Goal: Information Seeking & Learning: Learn about a topic

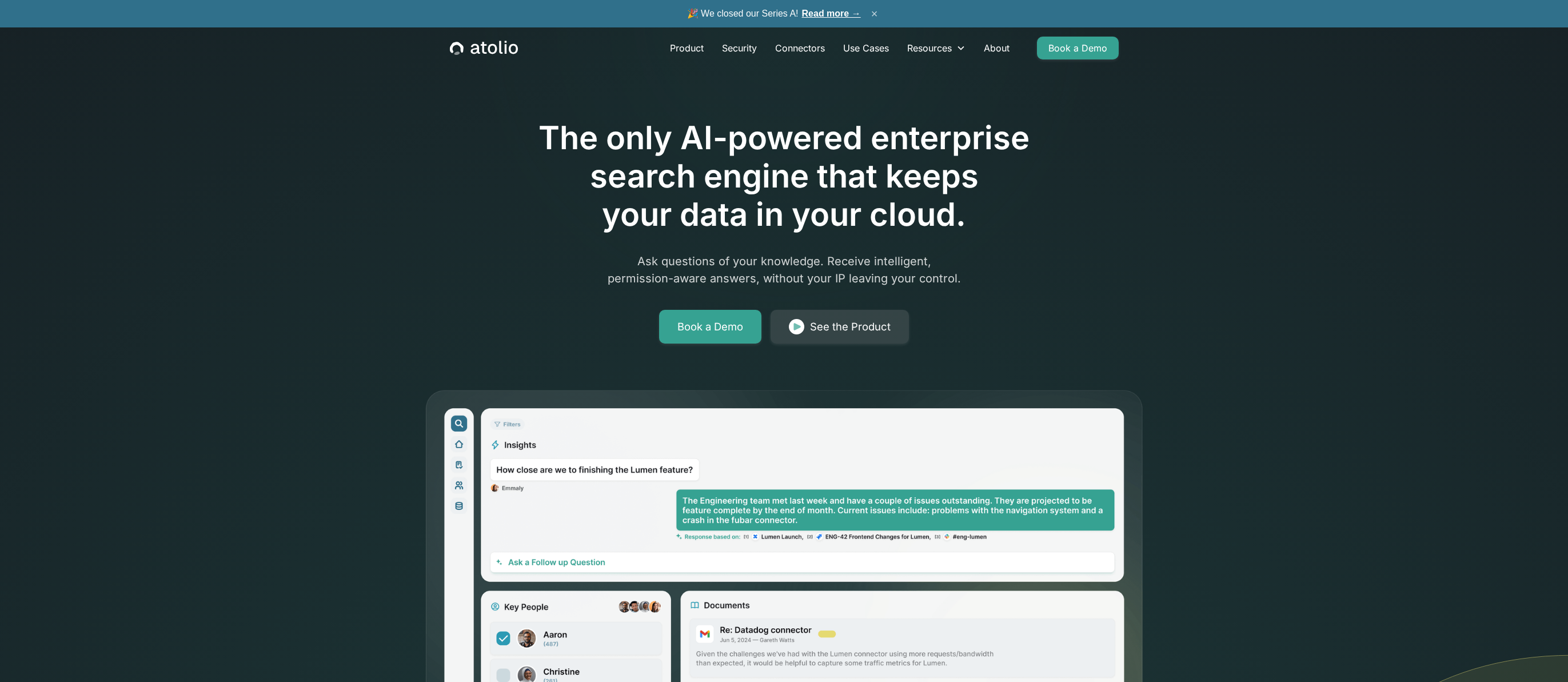
click at [874, 13] on button "×" at bounding box center [875, 14] width 14 height 13
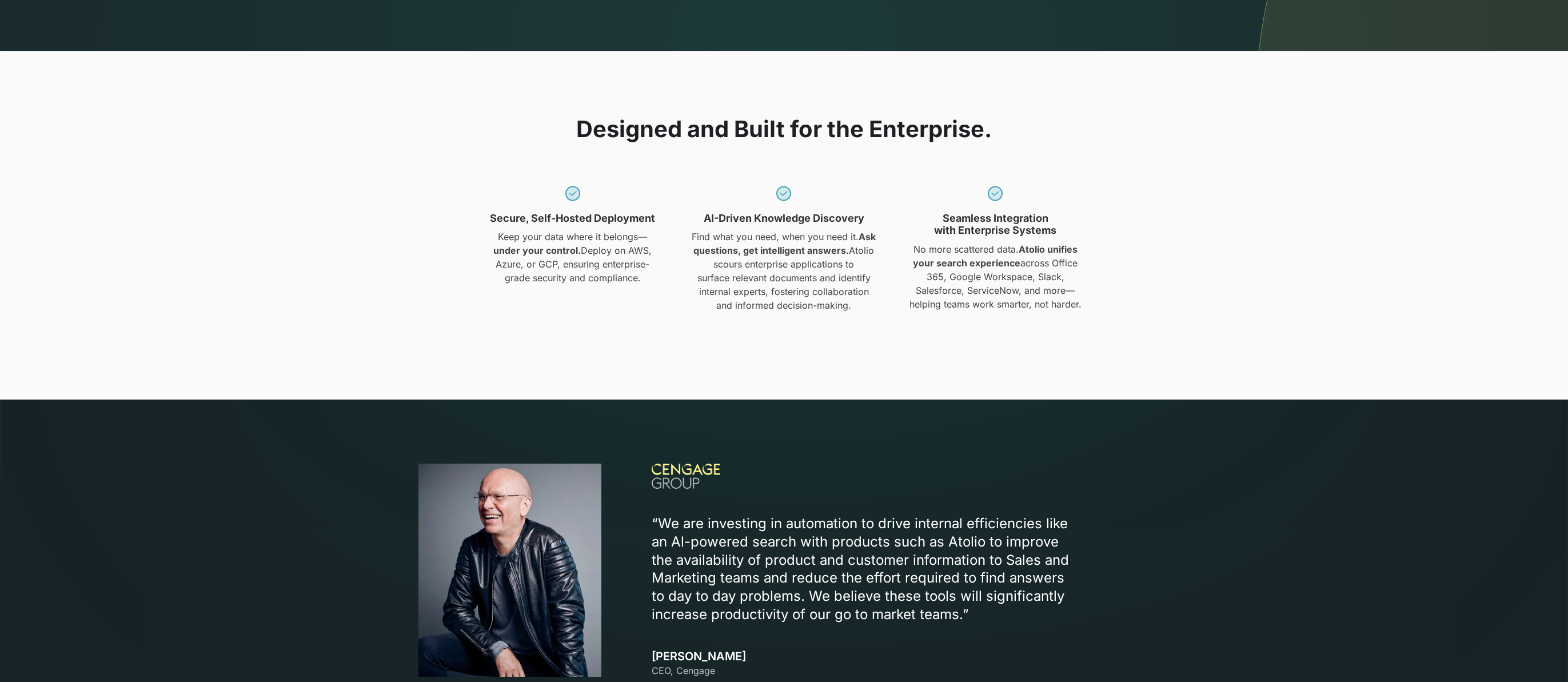
scroll to position [984, 0]
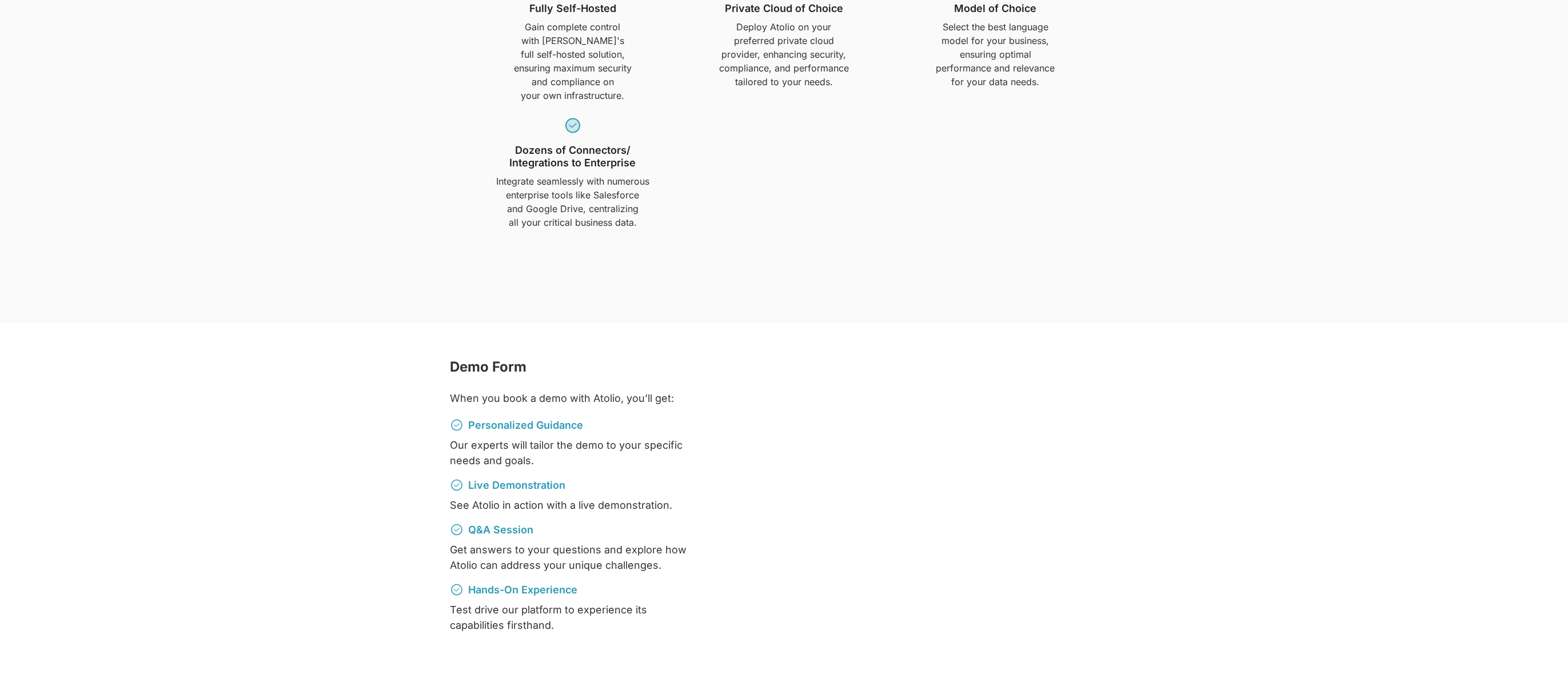
scroll to position [811, 0]
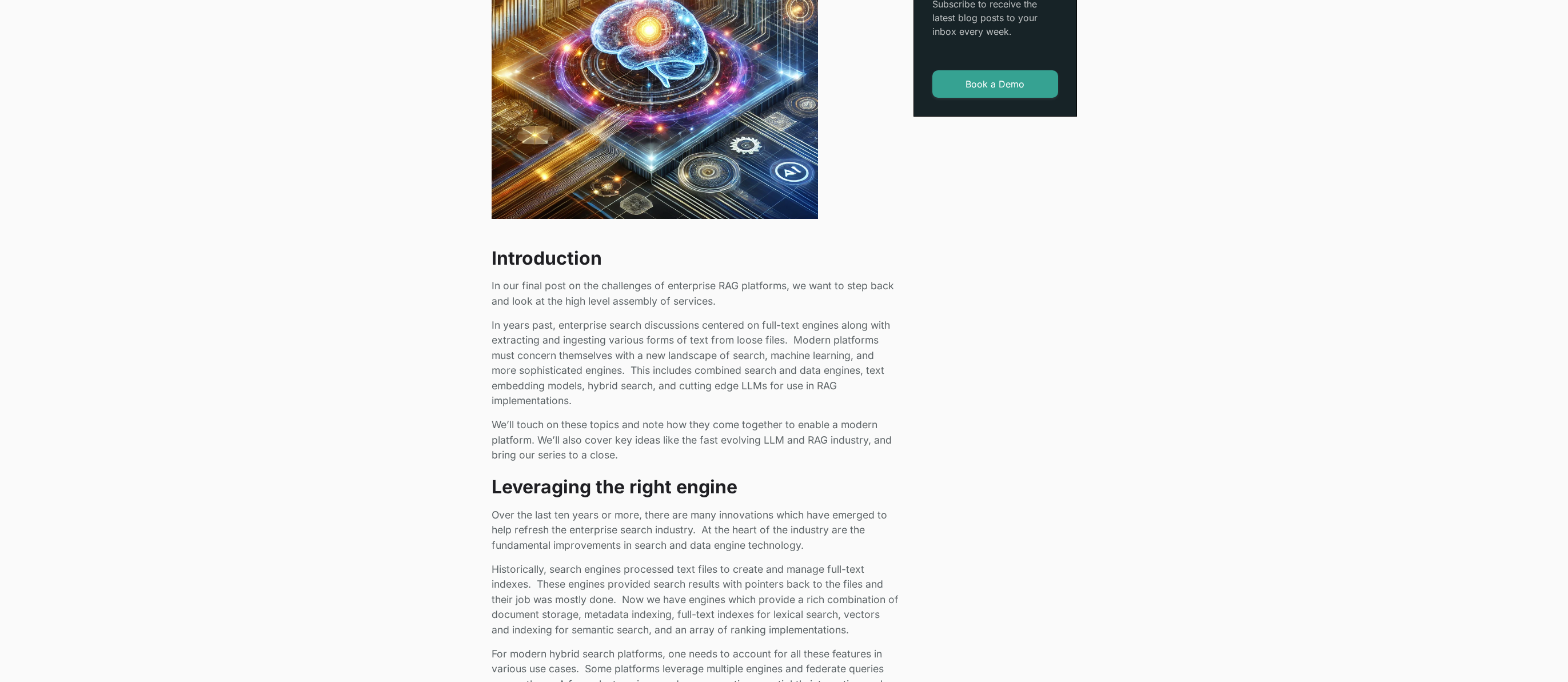
scroll to position [517, 0]
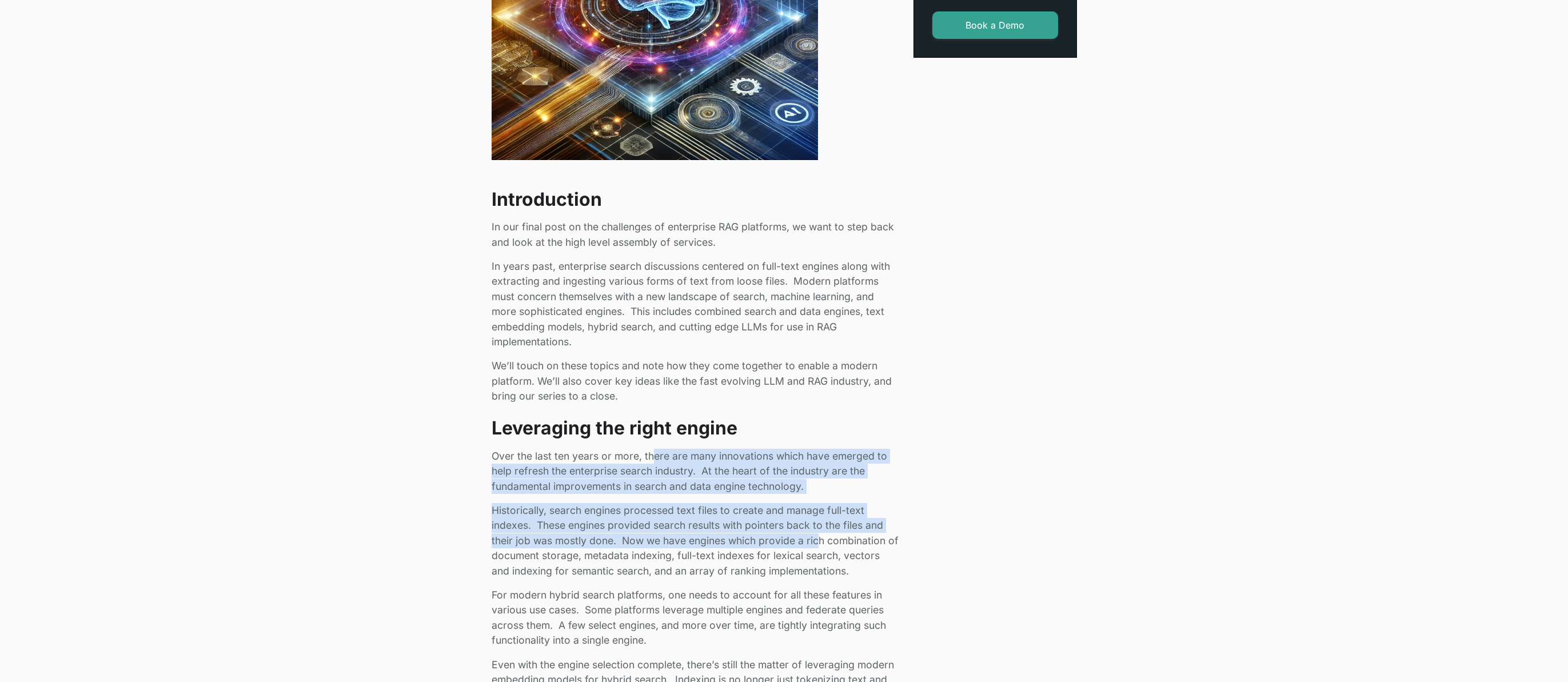
drag, startPoint x: 651, startPoint y: 451, endPoint x: 822, endPoint y: 537, distance: 191.4
click at [821, 537] on p "Historically, search engines processed text files to create and manage full-tex…" at bounding box center [696, 540] width 409 height 75
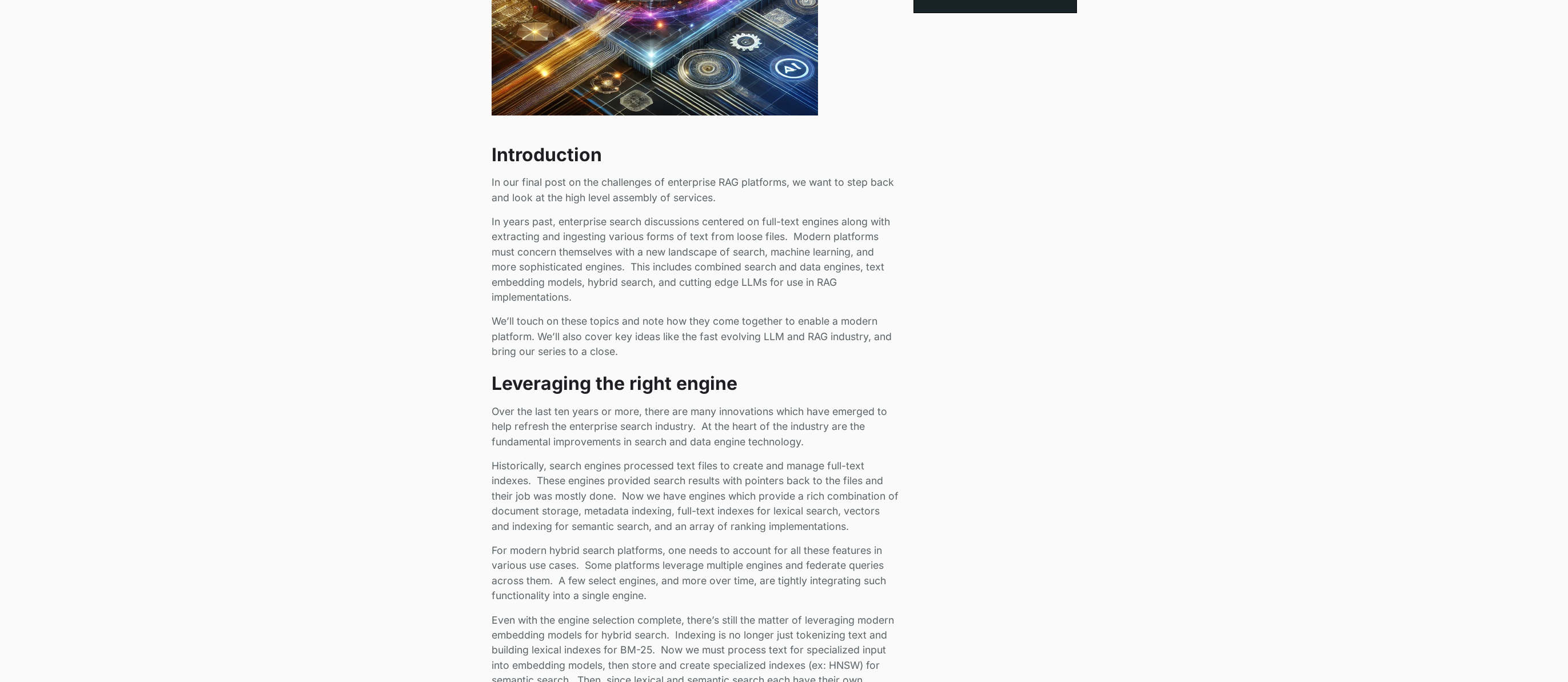
scroll to position [619, 0]
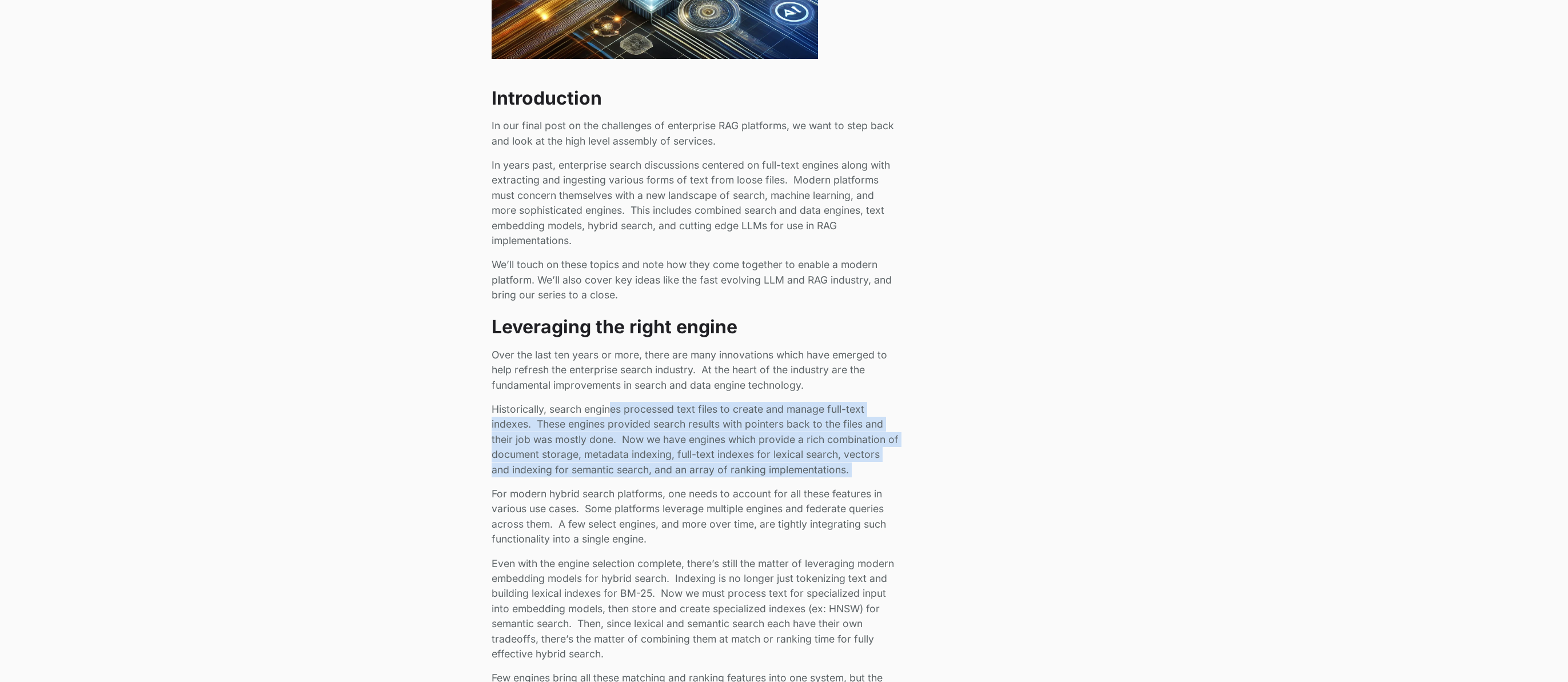
drag, startPoint x: 610, startPoint y: 404, endPoint x: 713, endPoint y: 486, distance: 131.7
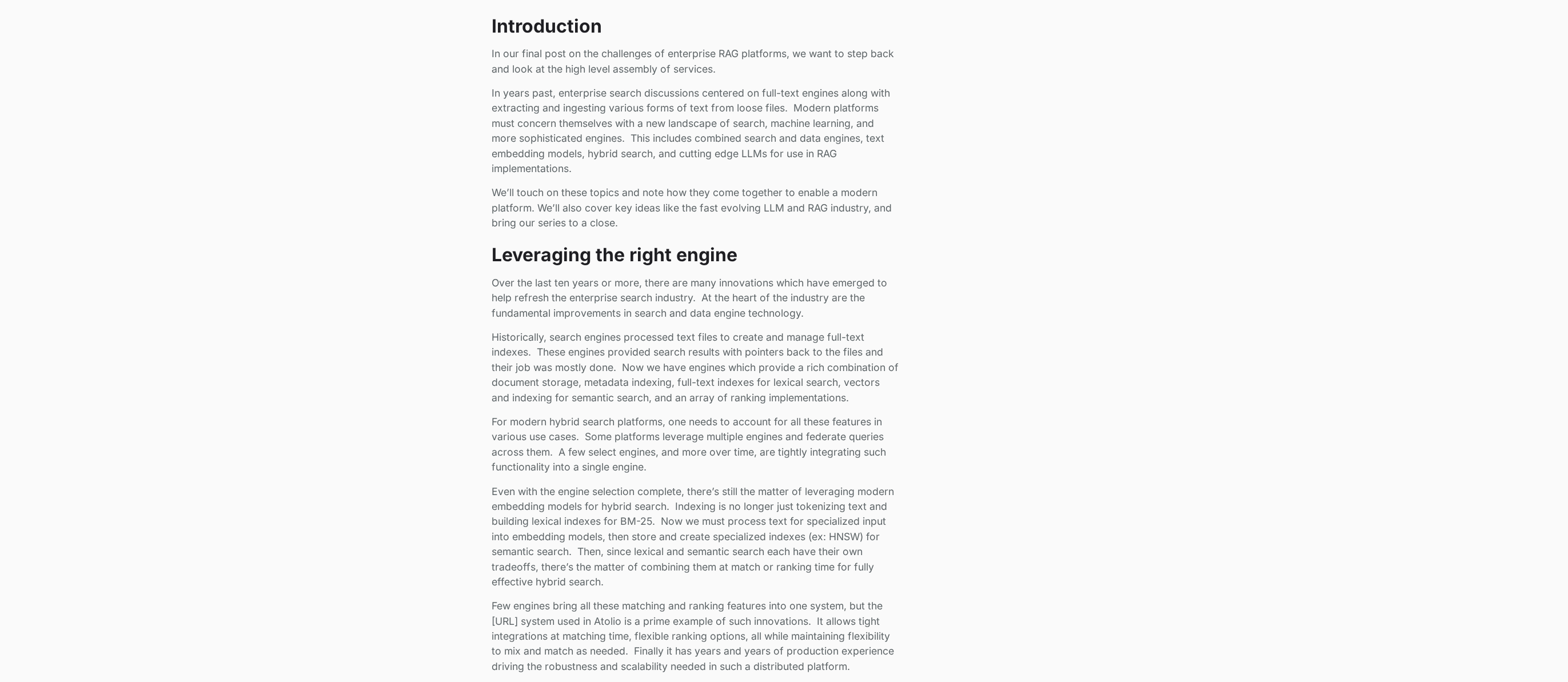
scroll to position [705, 0]
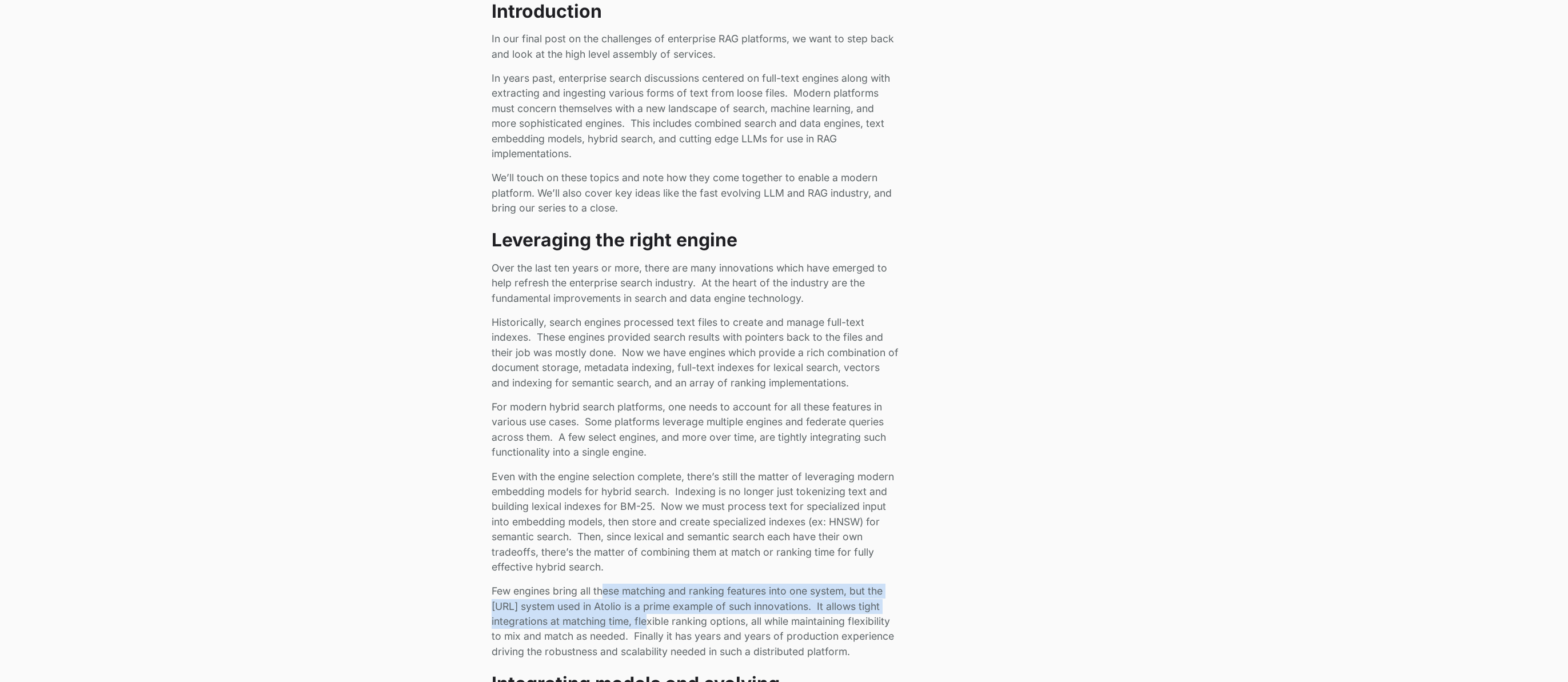
drag, startPoint x: 604, startPoint y: 587, endPoint x: 636, endPoint y: 625, distance: 49.7
click at [635, 625] on p "Few engines bring all these matching and ranking features into one system, but …" at bounding box center [696, 621] width 409 height 75
click at [636, 625] on p "Few engines bring all these matching and ranking features into one system, but …" at bounding box center [696, 621] width 409 height 75
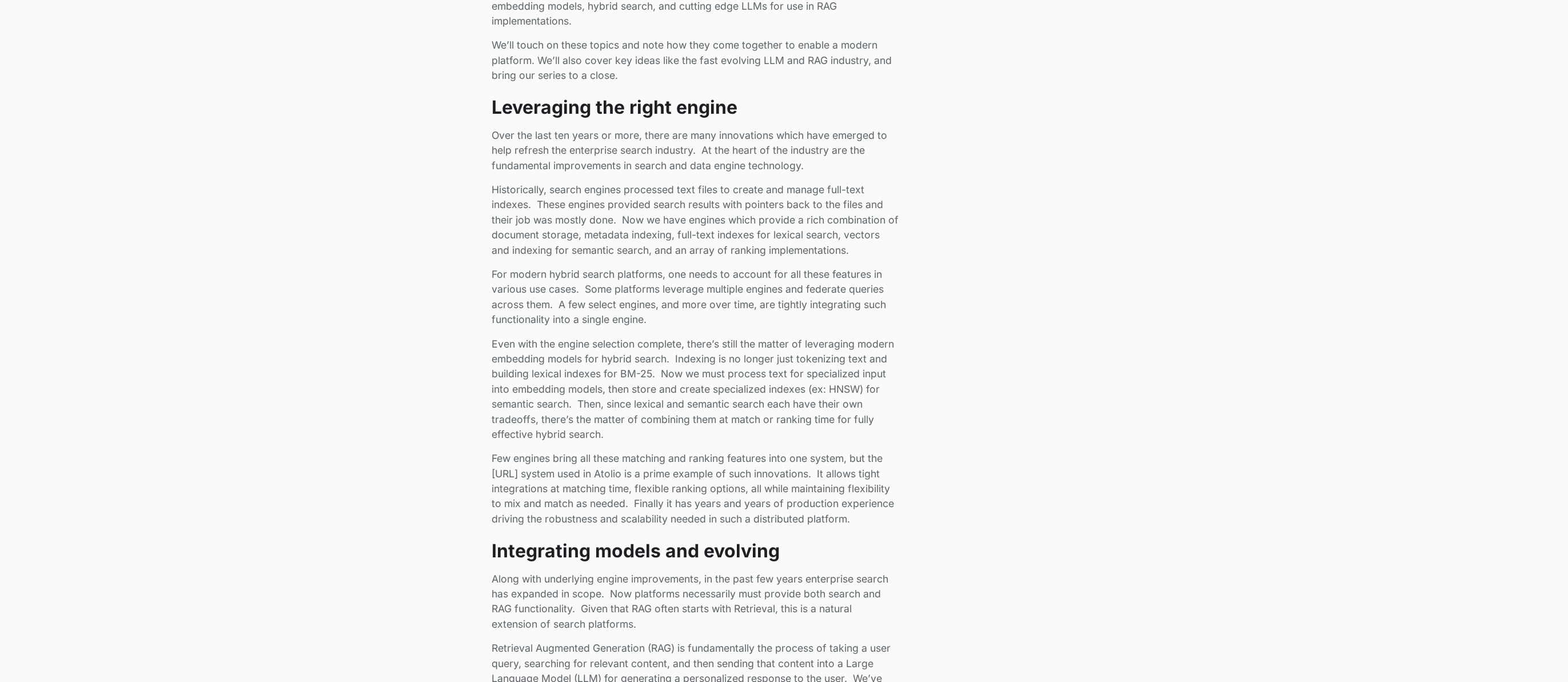
scroll to position [886, 0]
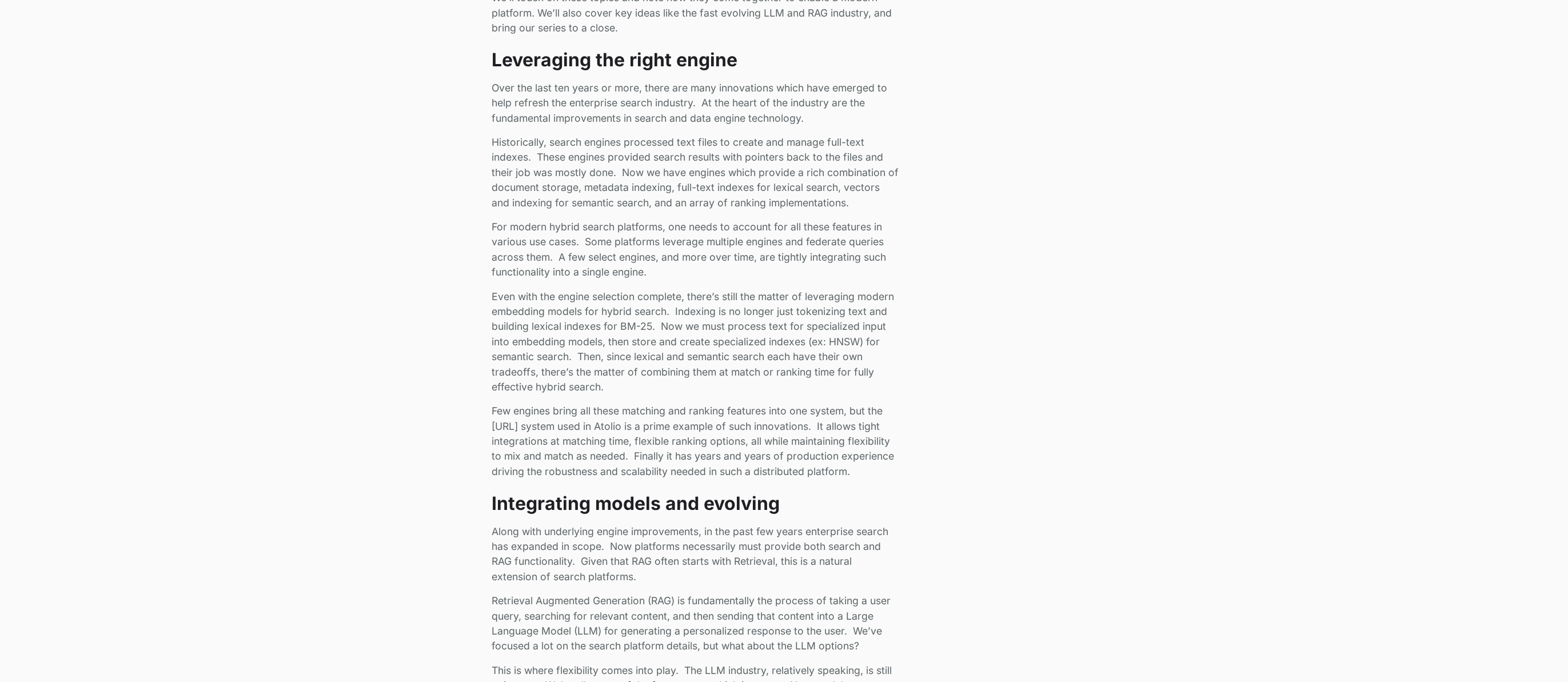
drag, startPoint x: 862, startPoint y: 468, endPoint x: 477, endPoint y: 405, distance: 390.1
click at [477, 405] on div "Introduction In our final post on the challenges of enterprise RAG platforms, w…" at bounding box center [784, 399] width 1568 height 1870
copy p "Few engines bring all these matching and ranking features into one system, but …"
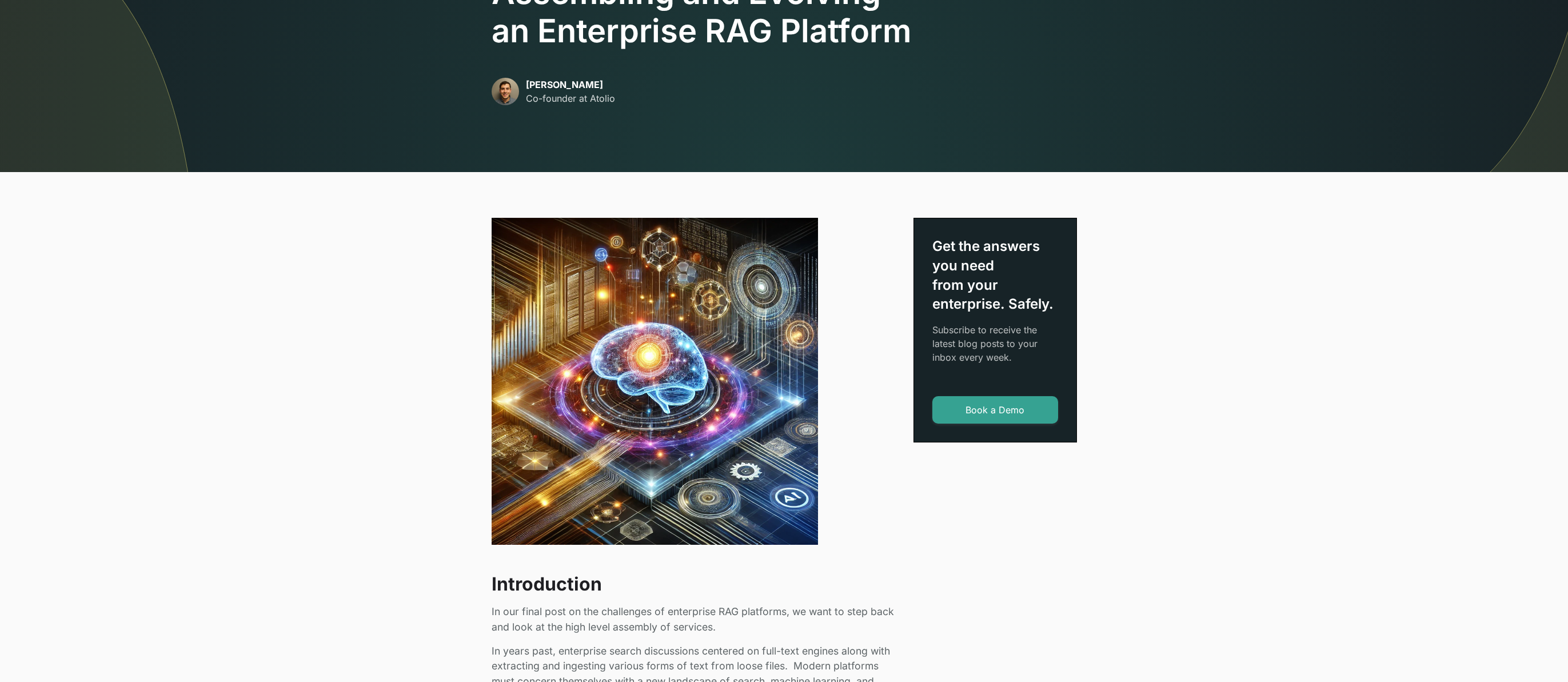
scroll to position [0, 0]
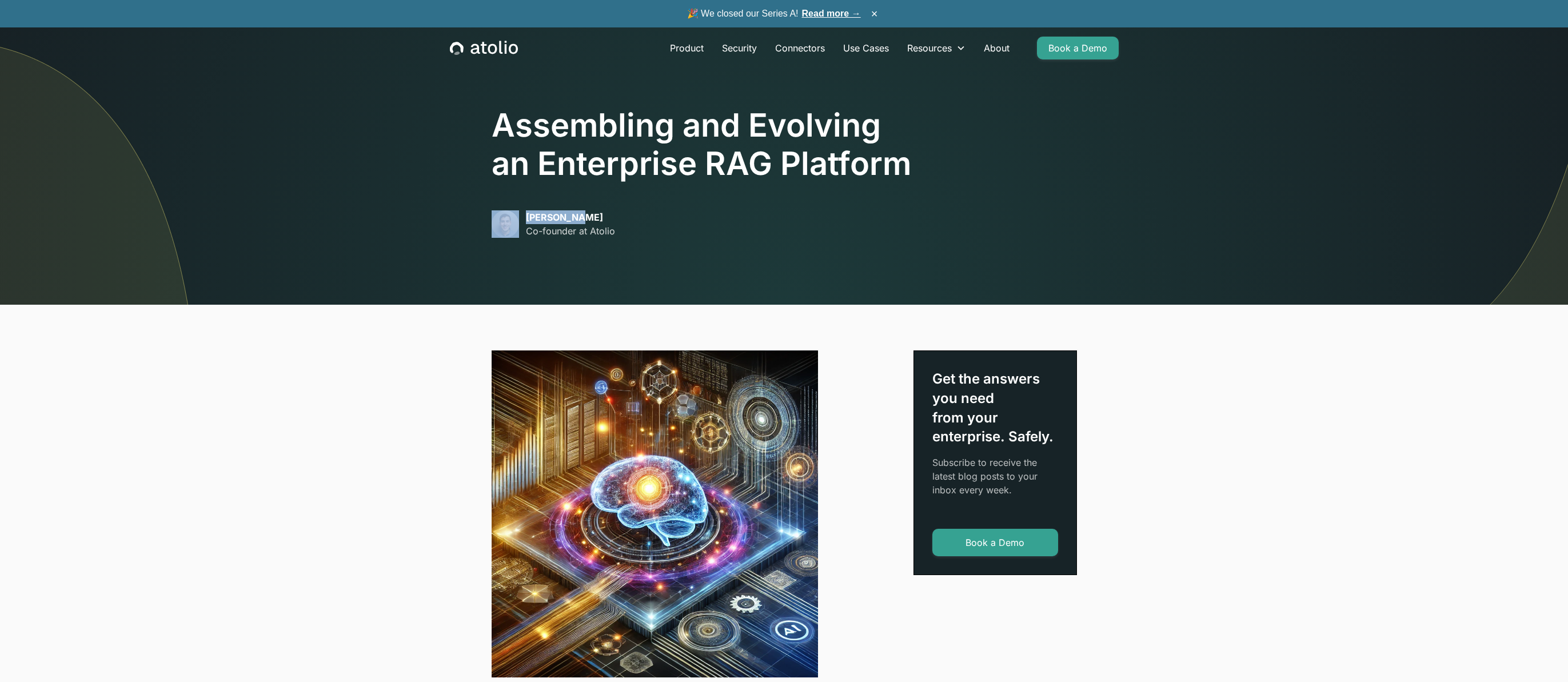
drag, startPoint x: 588, startPoint y: 217, endPoint x: 517, endPoint y: 221, distance: 71.1
click at [517, 221] on div "[PERSON_NAME] Co-founder at Atolio" at bounding box center [553, 224] width 123 height 28
copy div "[PERSON_NAME]"
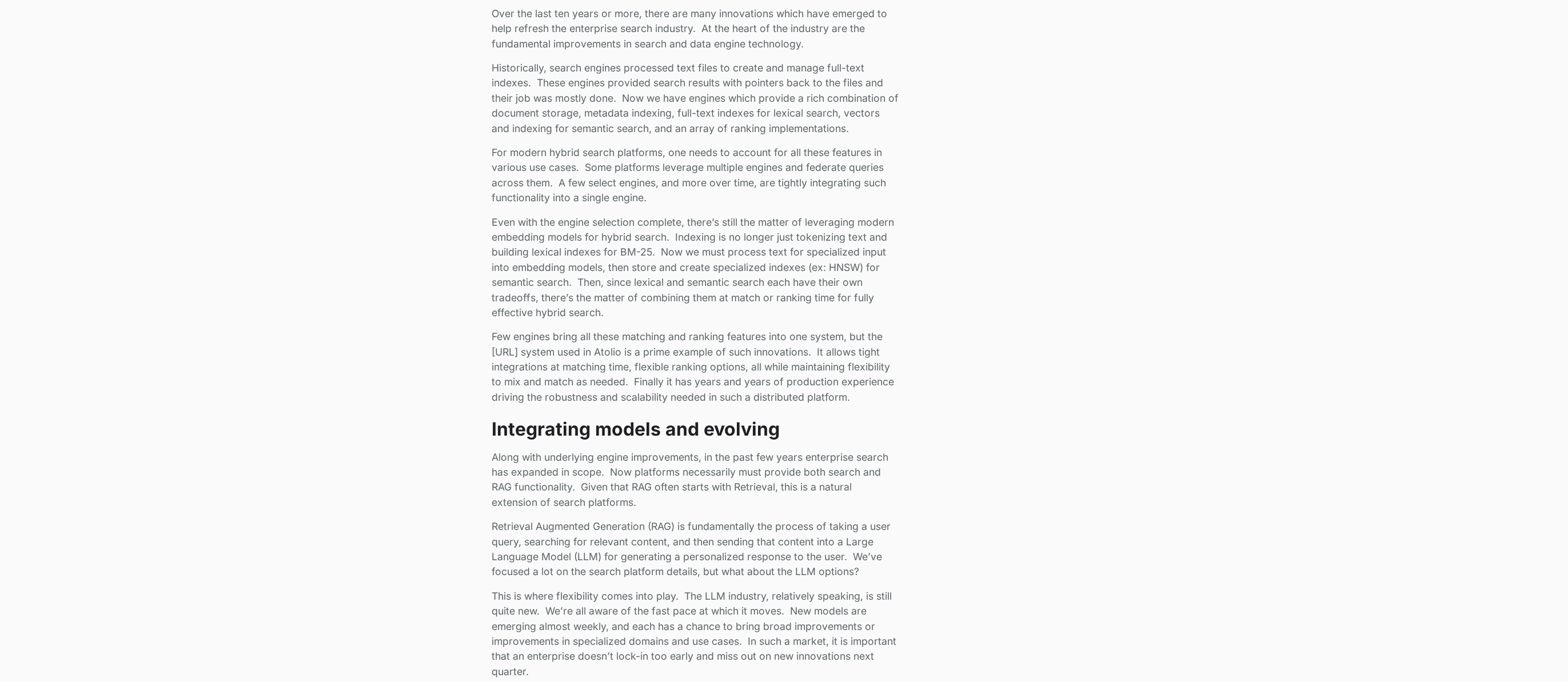
scroll to position [934, 0]
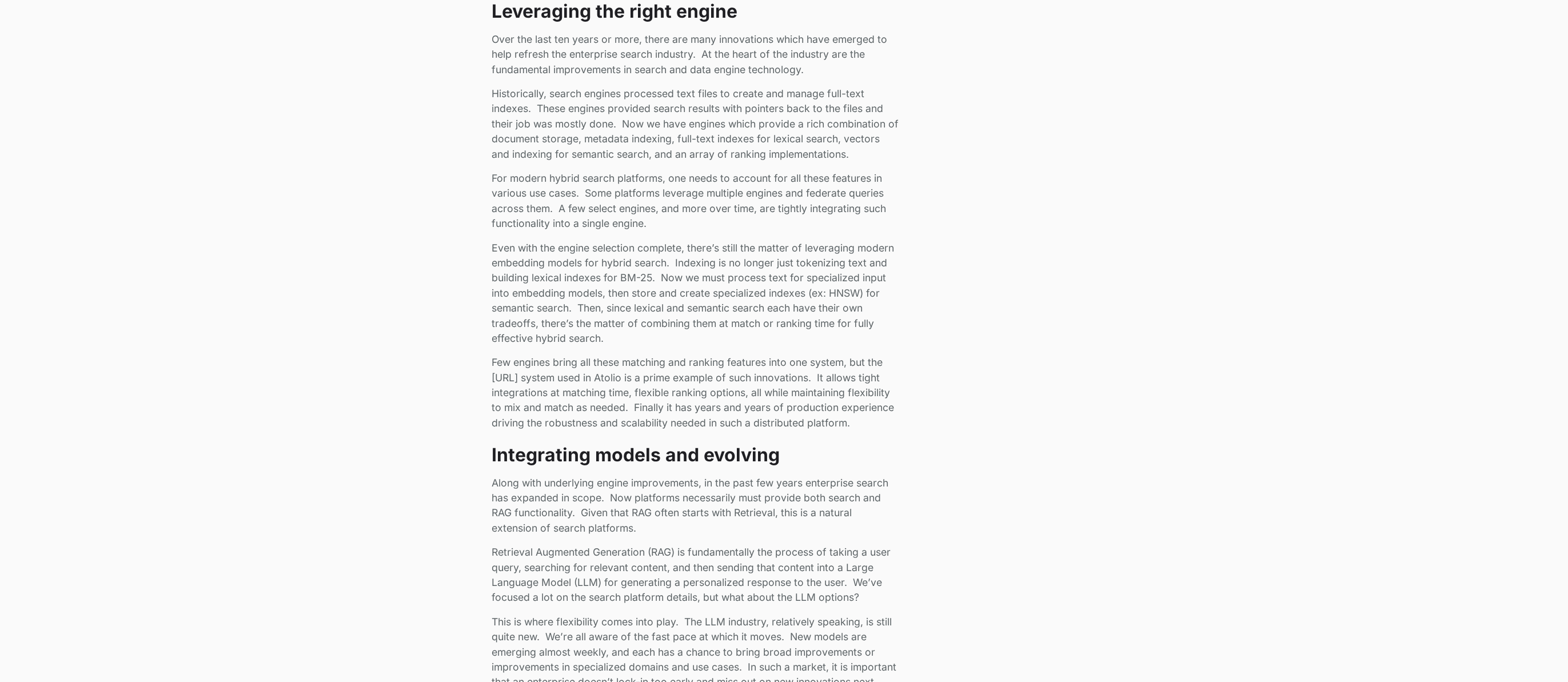
click at [613, 336] on p "Even with the engine selection complete, there’s still the matter of leveraging…" at bounding box center [696, 294] width 409 height 106
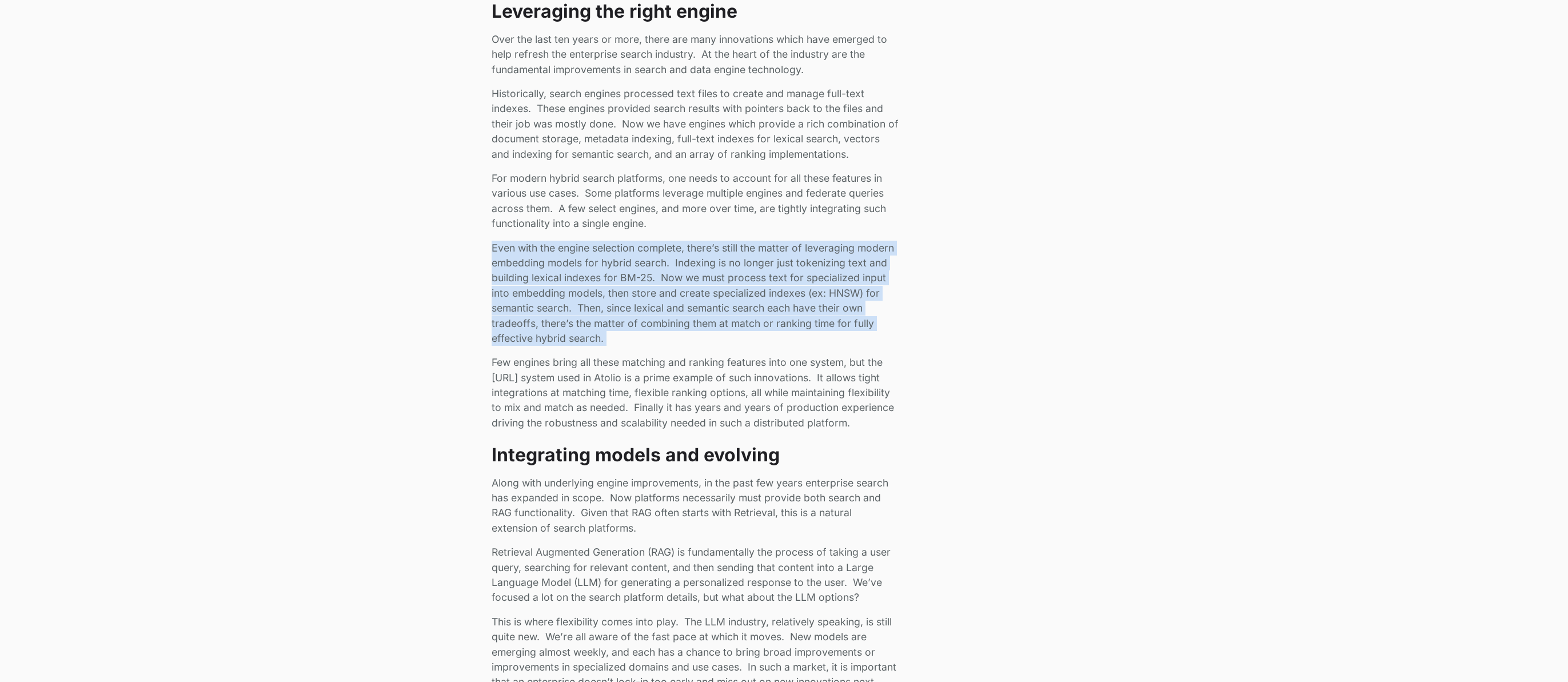
drag, startPoint x: 622, startPoint y: 348, endPoint x: 666, endPoint y: 334, distance: 46.2
click at [468, 233] on div "Introduction In our final post on the challenges of enterprise RAG platforms, w…" at bounding box center [784, 351] width 1568 height 1870
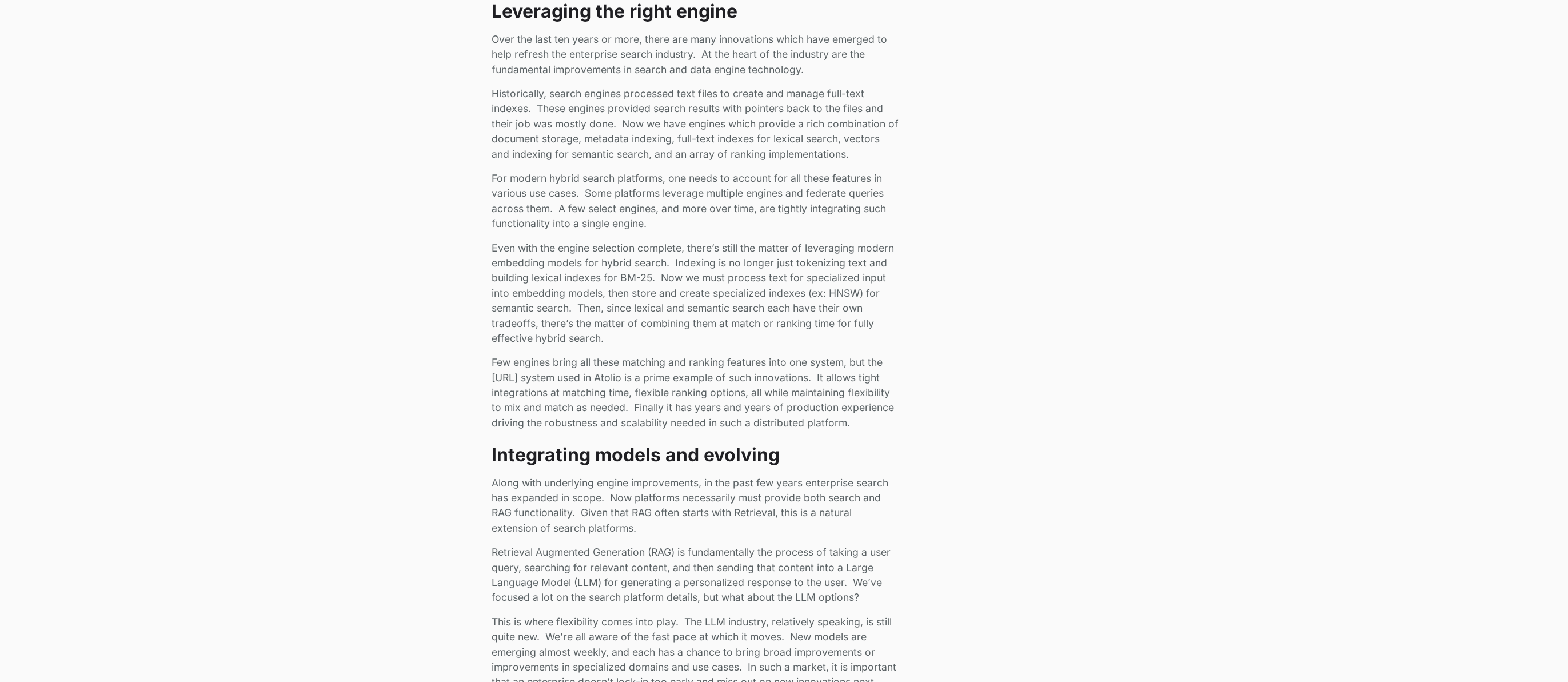
click at [889, 431] on div "Introduction In our final post on the challenges of enterprise RAG platforms, w…" at bounding box center [696, 483] width 409 height 1421
drag, startPoint x: 798, startPoint y: 411, endPoint x: 469, endPoint y: 363, distance: 332.5
click at [469, 363] on div "Introduction In our final post on the challenges of enterprise RAG platforms, w…" at bounding box center [784, 351] width 1568 height 1870
copy p "Few engines bring all these matching and ranking features into one system, but …"
